Goal: Transaction & Acquisition: Purchase product/service

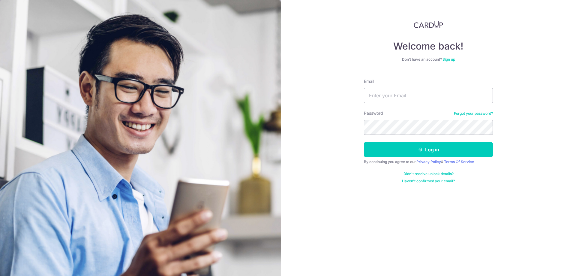
click at [425, 95] on input "Email" at bounding box center [428, 95] width 129 height 15
type input "teckloon_81@yahoo.com.sg"
click at [364, 142] on button "Log in" at bounding box center [428, 149] width 129 height 15
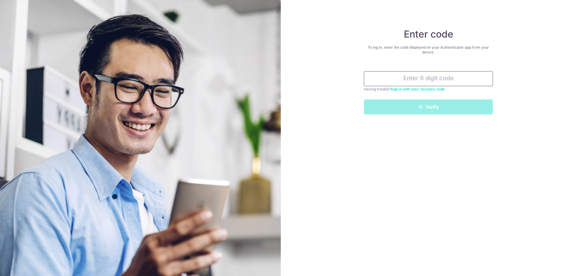
click at [409, 84] on input "text" at bounding box center [428, 78] width 129 height 15
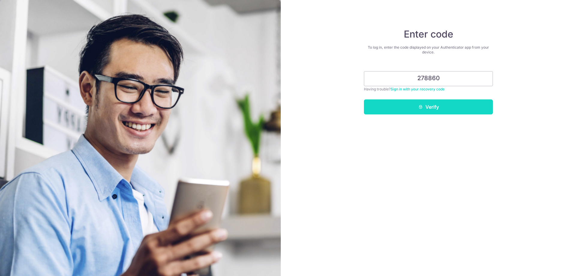
type input "278860"
click at [400, 109] on button "Verify" at bounding box center [428, 106] width 129 height 15
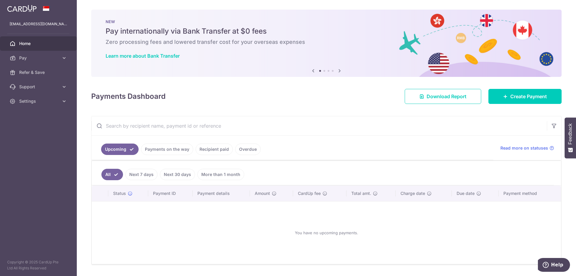
click at [219, 150] on link "Recipient paid" at bounding box center [214, 148] width 37 height 11
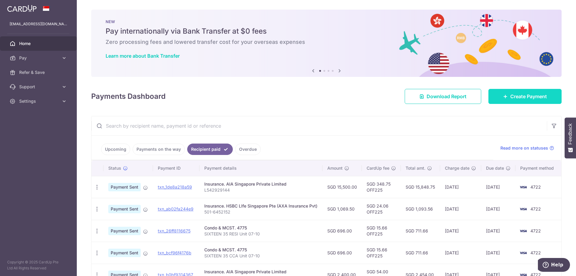
click at [516, 99] on span "Create Payment" at bounding box center [528, 96] width 37 height 7
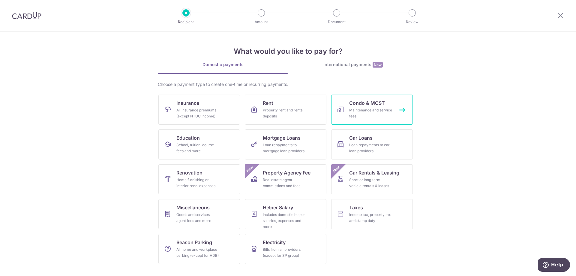
click at [347, 104] on link "Condo & MCST Maintenance and service fees" at bounding box center [372, 109] width 82 height 30
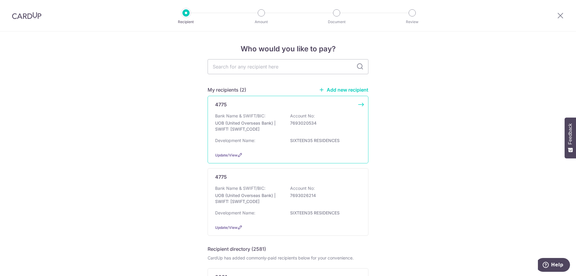
click at [300, 111] on div "4775 Bank Name & SWIFT/BIC: UOB (United Overseas Bank) | SWIFT: UOVBSGSGXXX Acc…" at bounding box center [288, 129] width 161 height 67
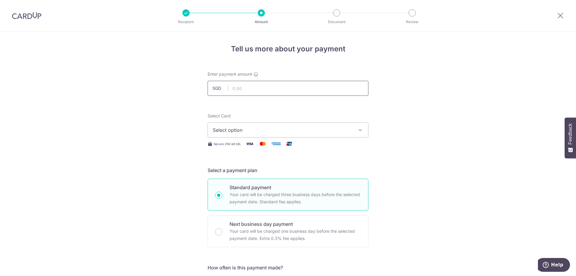
click at [287, 91] on input "text" at bounding box center [288, 88] width 161 height 15
type input "696.00"
click at [263, 134] on button "Select option" at bounding box center [288, 129] width 161 height 15
click at [262, 164] on li "Your Cards" at bounding box center [288, 158] width 160 height 13
click at [332, 129] on span "Select option" at bounding box center [283, 129] width 140 height 7
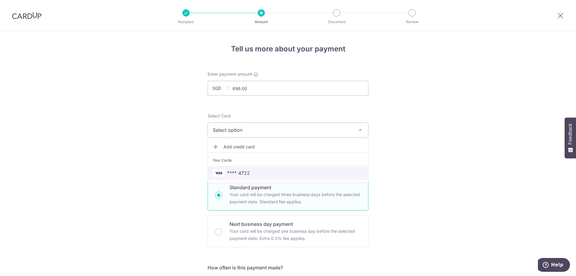
click at [304, 170] on span "**** 4722" at bounding box center [288, 172] width 151 height 7
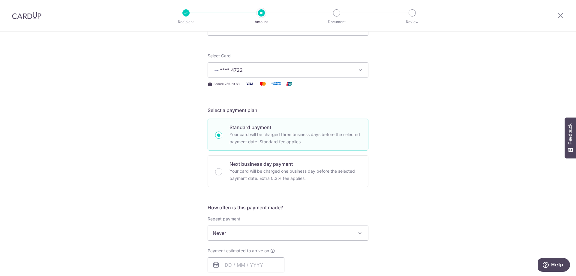
scroll to position [120, 0]
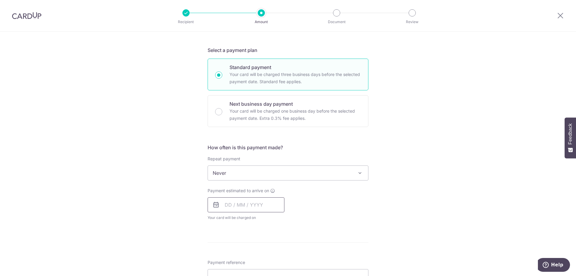
click at [271, 205] on input "text" at bounding box center [246, 204] width 77 height 15
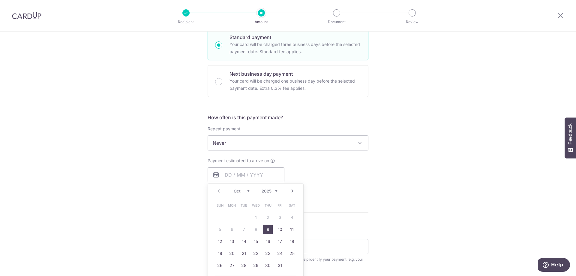
click at [268, 230] on link "9" at bounding box center [268, 229] width 10 height 10
type input "[DATE]"
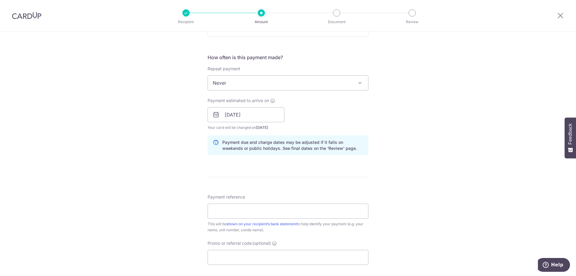
scroll to position [240, 0]
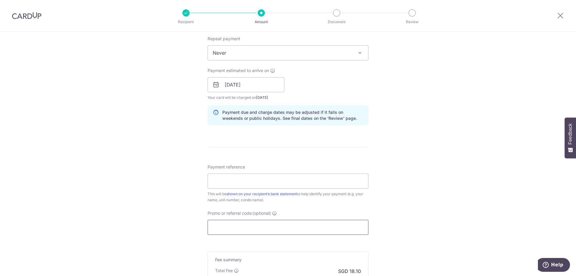
click at [299, 223] on input "Promo or referral code (optional)" at bounding box center [288, 227] width 161 height 15
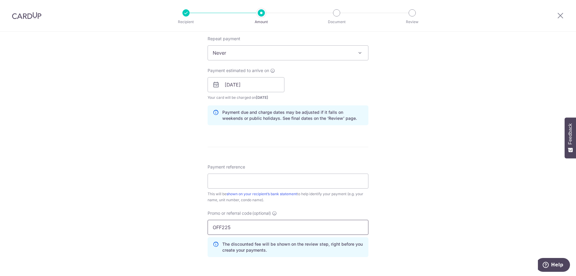
type input "OFF225"
drag, startPoint x: 399, startPoint y: 169, endPoint x: 389, endPoint y: 168, distance: 9.6
click at [399, 169] on div "Tell us more about your payment Enter payment amount SGD 696.00 696.00 Select C…" at bounding box center [288, 89] width 576 height 594
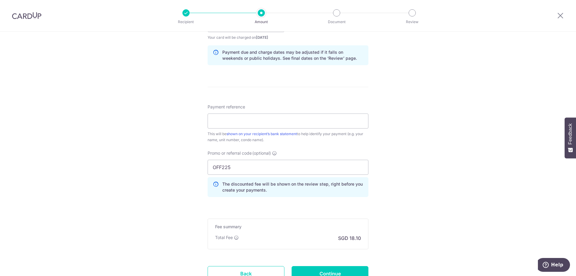
scroll to position [330, 0]
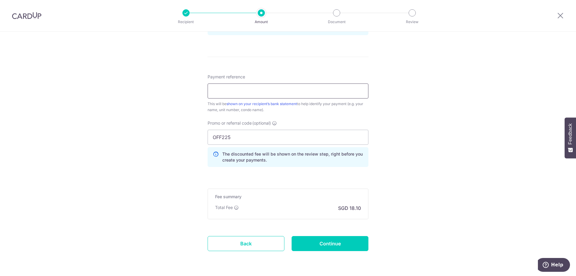
click at [232, 88] on input "Payment reference" at bounding box center [288, 90] width 161 height 15
type input "SIXTEEN 35 CCA Unit 07-10"
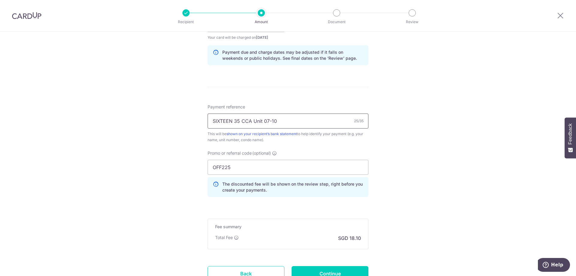
scroll to position [350, 0]
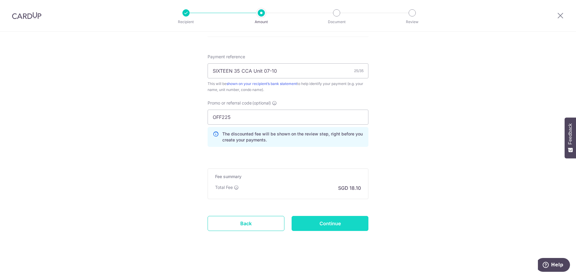
click at [304, 224] on input "Continue" at bounding box center [330, 223] width 77 height 15
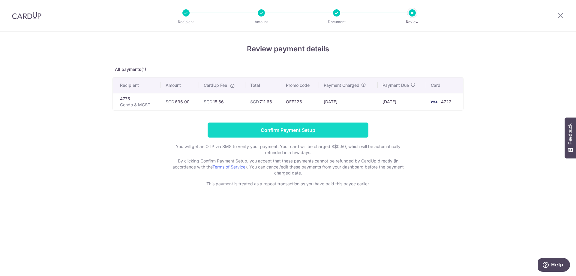
click at [358, 129] on input "Confirm Payment Setup" at bounding box center [288, 129] width 161 height 15
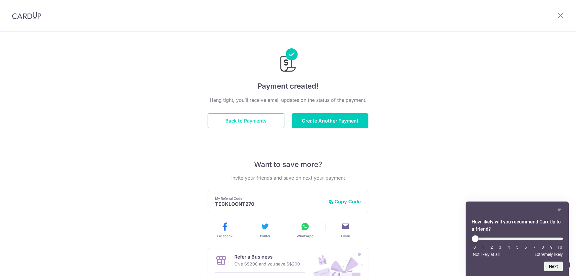
click at [266, 115] on button "Back to Payments" at bounding box center [246, 120] width 77 height 15
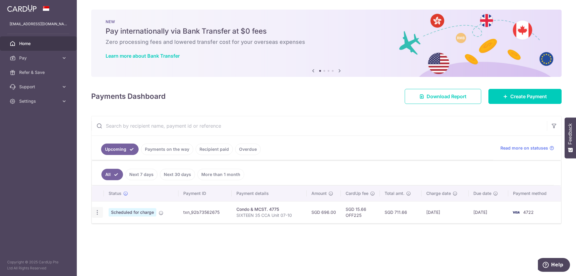
click at [97, 213] on icon "button" at bounding box center [97, 212] width 6 height 6
click at [226, 241] on div "Status Payment ID Payment details Amount CardUp fee Total amt. Charge date Due …" at bounding box center [326, 222] width 469 height 75
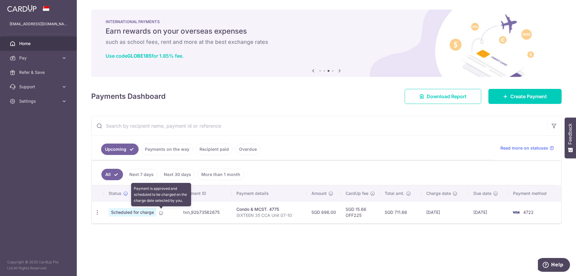
click at [160, 214] on icon at bounding box center [161, 212] width 5 height 5
click at [235, 213] on td "Condo & MCST. 4775 SIXTEEN 35 CCA Unit 07-10" at bounding box center [269, 212] width 75 height 22
click at [266, 215] on p "SIXTEEN 35 CCA Unit 07-10" at bounding box center [269, 215] width 66 height 6
click at [326, 215] on td "SGD 696.00" at bounding box center [324, 212] width 34 height 22
click at [357, 215] on td "SGD 15.66 OFF225" at bounding box center [360, 212] width 39 height 22
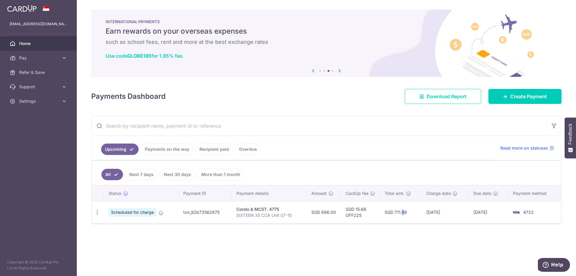
drag, startPoint x: 395, startPoint y: 221, endPoint x: 429, endPoint y: 222, distance: 34.2
click at [398, 221] on td "SGD 711.66" at bounding box center [401, 212] width 42 height 22
click at [460, 227] on div "× Pause Schedule Pause all future payments in this series Pause just this one p…" at bounding box center [326, 138] width 499 height 276
drag, startPoint x: 485, startPoint y: 224, endPoint x: 491, endPoint y: 217, distance: 9.4
click at [487, 223] on div "× Pause Schedule Pause all future payments in this series Pause just this one p…" at bounding box center [326, 138] width 499 height 276
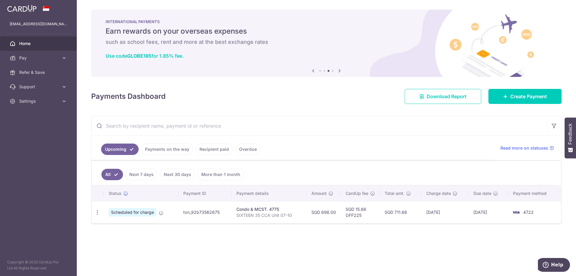
click at [491, 217] on td "09/10/2025" at bounding box center [488, 212] width 40 height 22
click at [491, 216] on td "09/10/2025" at bounding box center [488, 212] width 40 height 22
click at [295, 210] on div "Condo & MCST. 4775" at bounding box center [269, 209] width 66 height 6
click at [96, 212] on icon "button" at bounding box center [97, 212] width 6 height 6
click at [118, 228] on span "Update payment" at bounding box center [129, 228] width 41 height 7
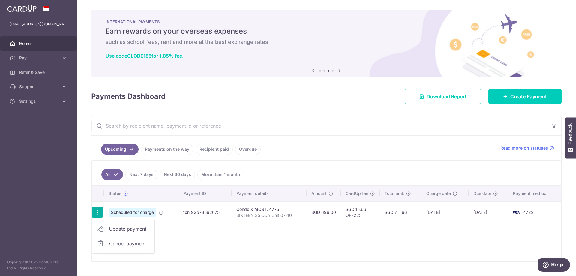
radio input "true"
type input "696.00"
type input "09/10/2025"
type input "SIXTEEN 35 CCA Unit 07-10"
type input "OFF225"
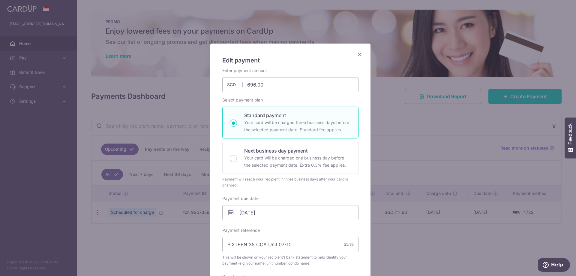
click at [356, 55] on icon "Close" at bounding box center [359, 53] width 7 height 7
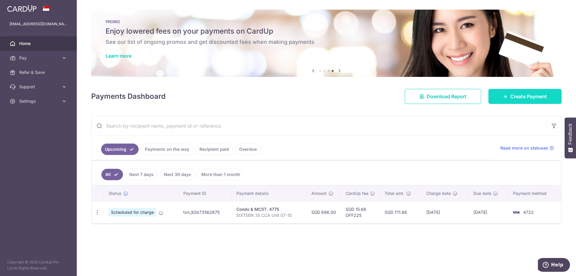
click at [510, 102] on link "Create Payment" at bounding box center [524, 96] width 73 height 15
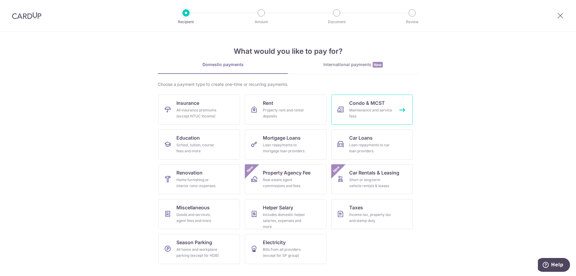
click at [386, 114] on div "Maintenance and service fees" at bounding box center [370, 113] width 43 height 12
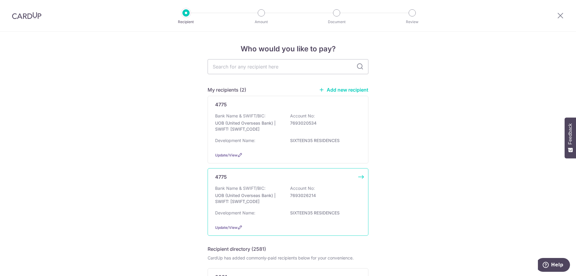
click at [350, 188] on div "Bank Name & SWIFT/BIC: UOB (United Overseas Bank) | SWIFT: UOVBSGSGXXX Account …" at bounding box center [288, 196] width 146 height 22
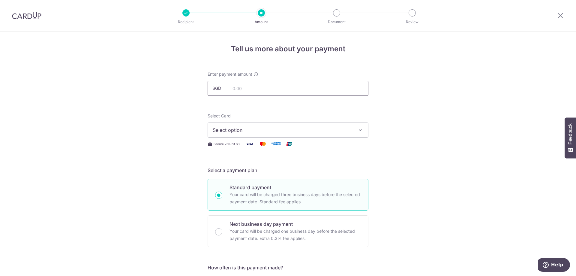
click at [304, 90] on input "text" at bounding box center [288, 88] width 161 height 15
type input "696.00"
click at [263, 131] on span "Select option" at bounding box center [283, 129] width 140 height 7
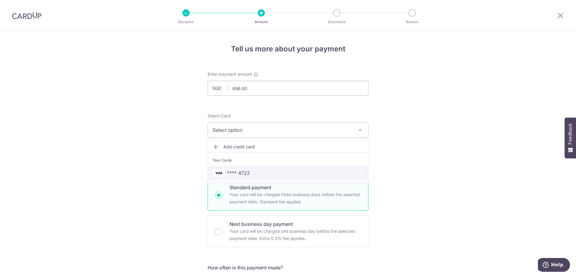
click at [260, 172] on span "**** 4722" at bounding box center [288, 172] width 151 height 7
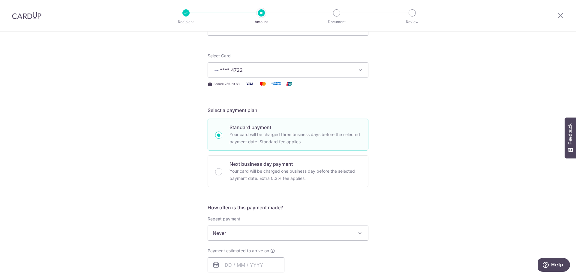
scroll to position [90, 0]
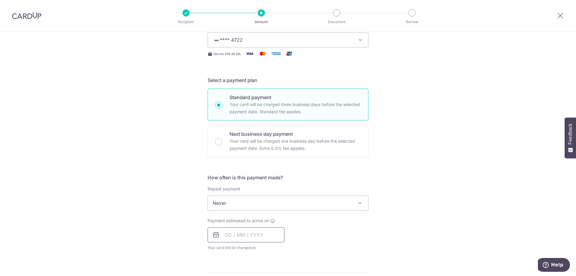
click at [262, 234] on input "text" at bounding box center [246, 234] width 77 height 15
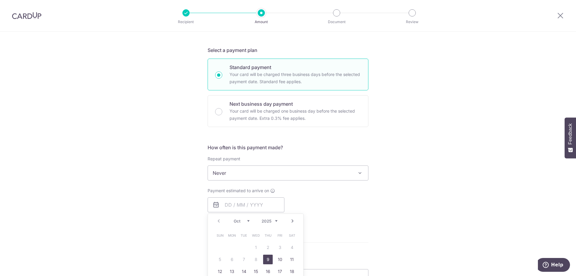
click at [266, 259] on link "9" at bounding box center [268, 259] width 10 height 10
type input "09/10/2025"
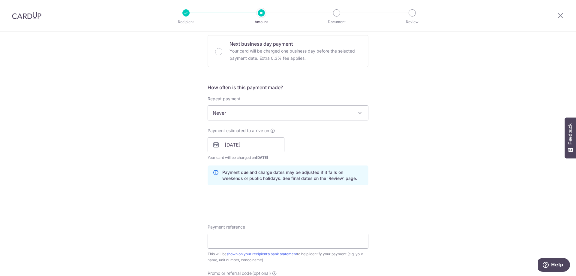
scroll to position [240, 0]
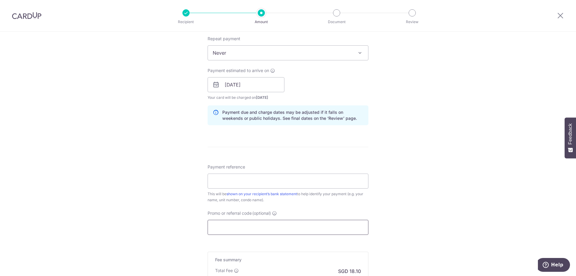
click at [319, 230] on input "Promo or referral code (optional)" at bounding box center [288, 227] width 161 height 15
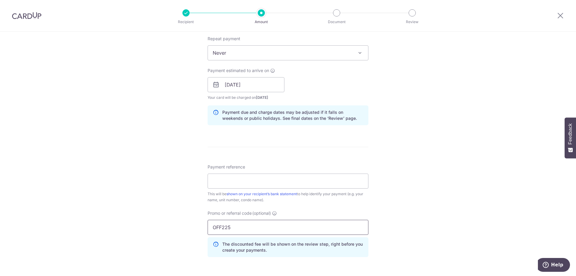
type input "OFF225"
click at [230, 180] on input "Payment reference" at bounding box center [288, 180] width 161 height 15
paste input "SIXTEEN 35 RESI Unit 07-10"
type input "SIXTEEN 35 RESI Unit 07-10"
click at [416, 177] on div "Tell us more about your payment Enter payment amount SGD 696.00 696.00 Select C…" at bounding box center [288, 89] width 576 height 594
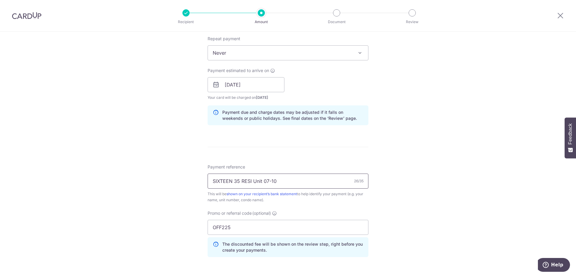
click at [210, 183] on input "SIXTEEN 35 RESI Unit 07-10" at bounding box center [288, 180] width 161 height 15
click at [399, 152] on div "Tell us more about your payment Enter payment amount SGD 696.00 696.00 Select C…" at bounding box center [288, 89] width 576 height 594
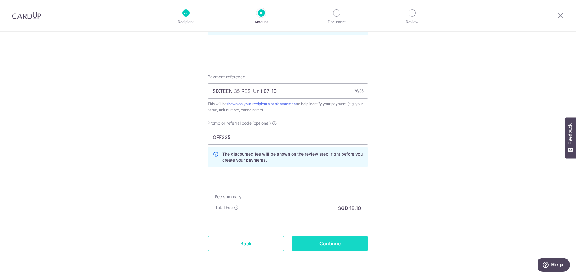
click at [345, 239] on input "Continue" at bounding box center [330, 243] width 77 height 15
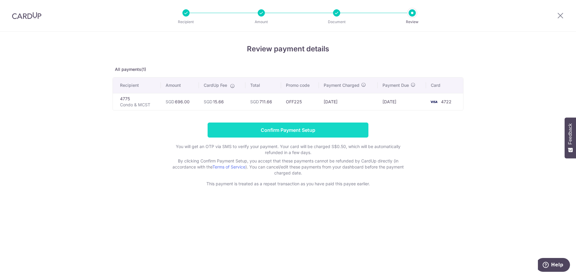
click at [332, 129] on input "Confirm Payment Setup" at bounding box center [288, 129] width 161 height 15
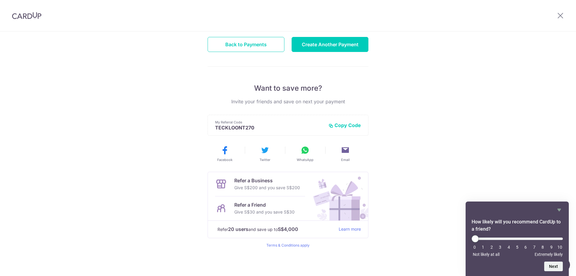
scroll to position [16, 0]
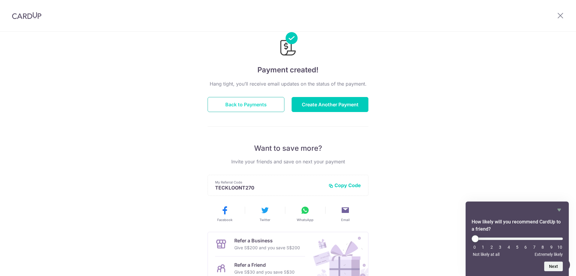
click at [256, 105] on button "Back to Payments" at bounding box center [246, 104] width 77 height 15
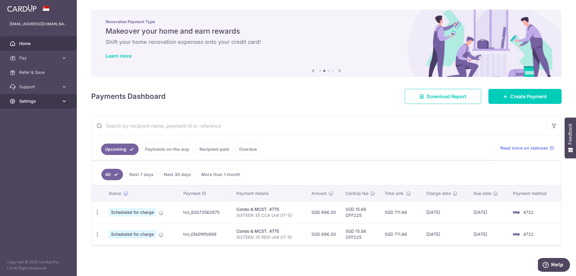
click at [62, 100] on icon at bounding box center [64, 101] width 6 height 6
click at [24, 117] on span "Account" at bounding box center [39, 115] width 40 height 6
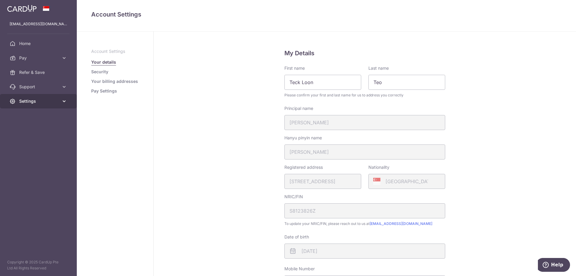
click at [62, 100] on icon at bounding box center [64, 101] width 6 height 6
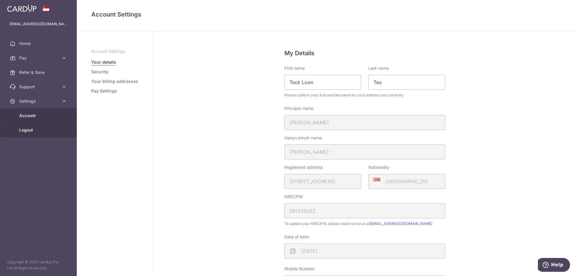
click at [32, 130] on span "Logout" at bounding box center [39, 130] width 40 height 6
